Goal: Information Seeking & Learning: Find specific fact

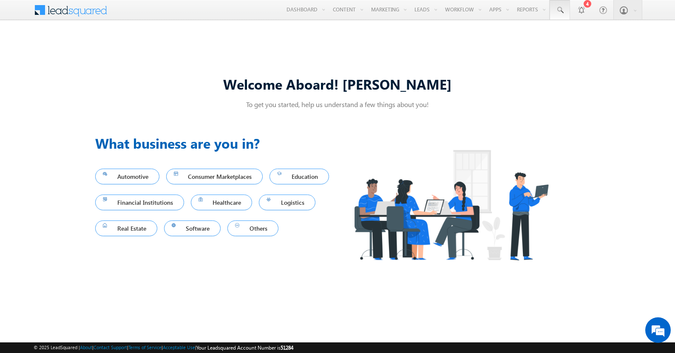
click at [559, 10] on span at bounding box center [560, 10] width 9 height 9
type input "8966949930"
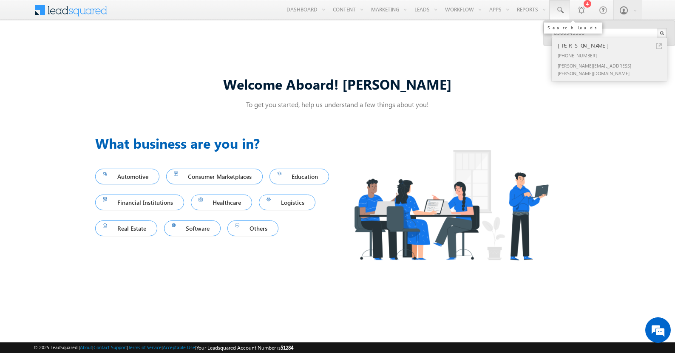
click at [613, 45] on div "[PERSON_NAME]" at bounding box center [613, 45] width 114 height 9
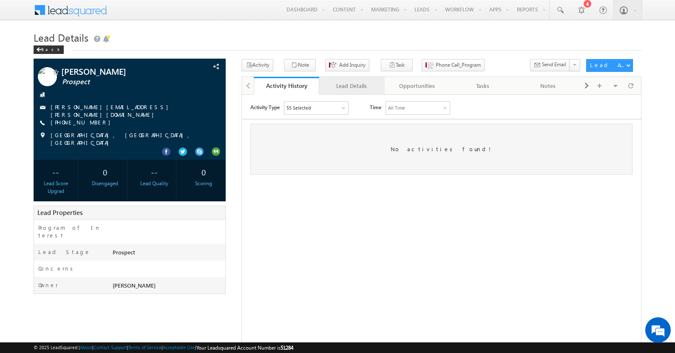
click at [352, 86] on div "Lead Details" at bounding box center [351, 86] width 51 height 10
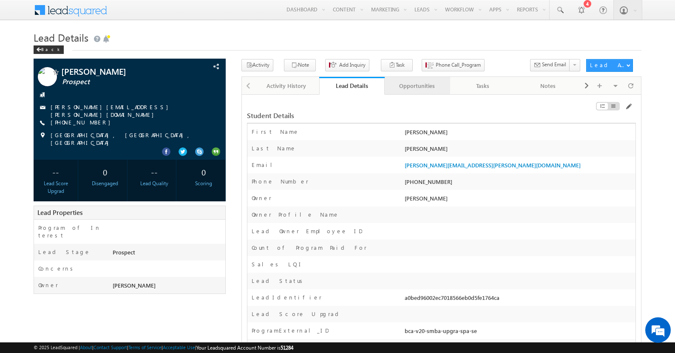
click at [417, 86] on div "Opportunities" at bounding box center [416, 86] width 51 height 10
